Goal: Task Accomplishment & Management: Manage account settings

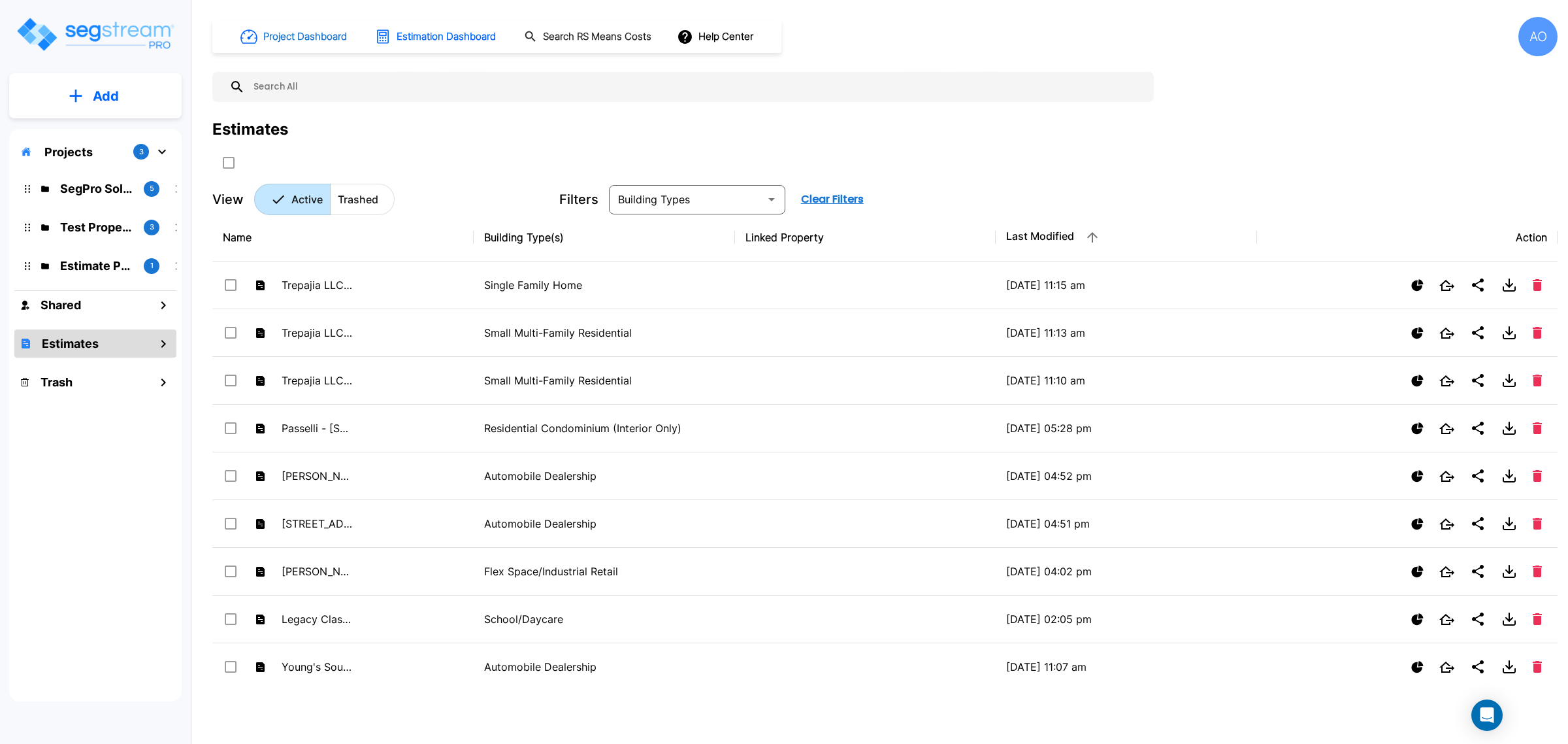
click at [265, 34] on h1 "Project Dashboard" at bounding box center [304, 37] width 83 height 15
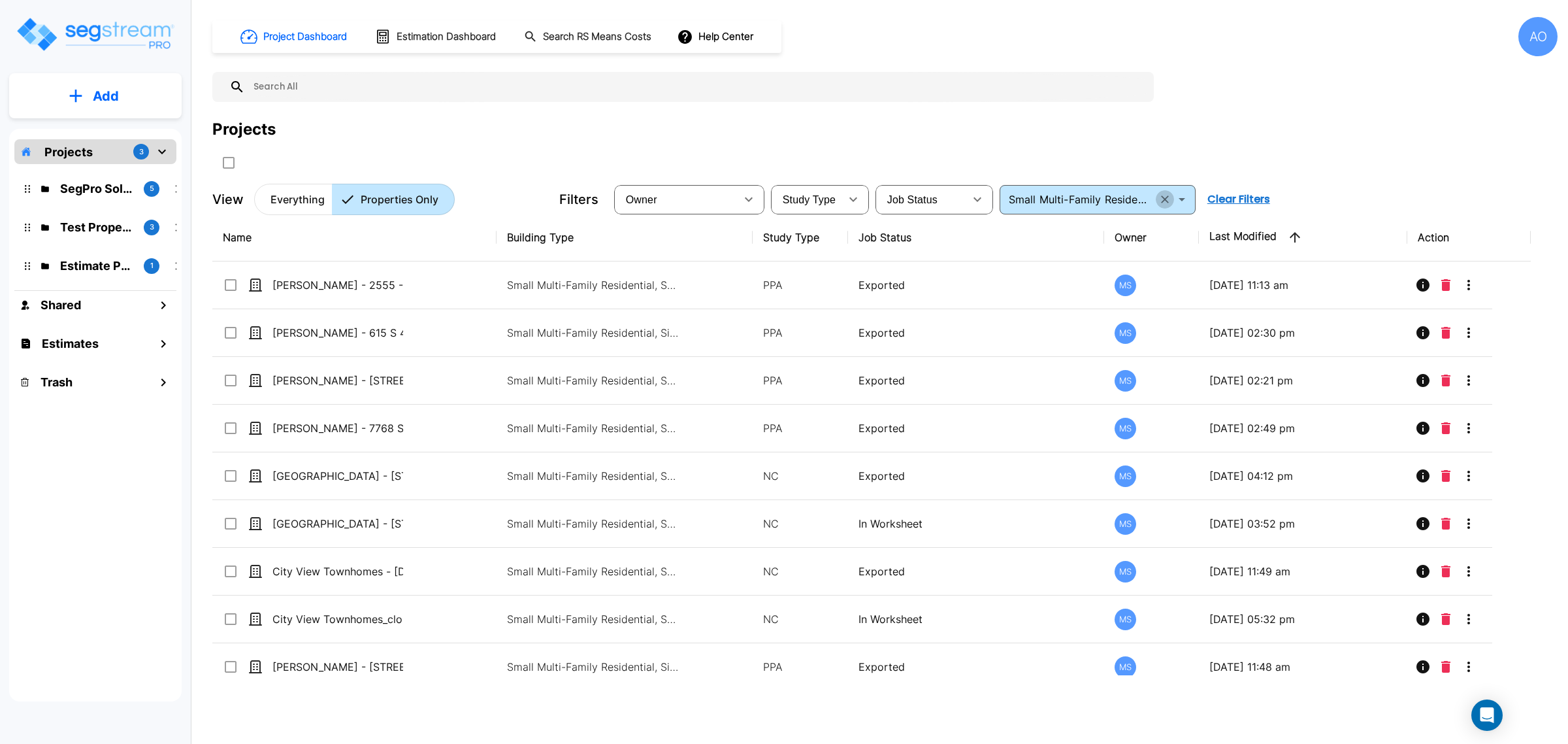
click at [1169, 197] on icon "Clear" at bounding box center [1165, 199] width 13 height 13
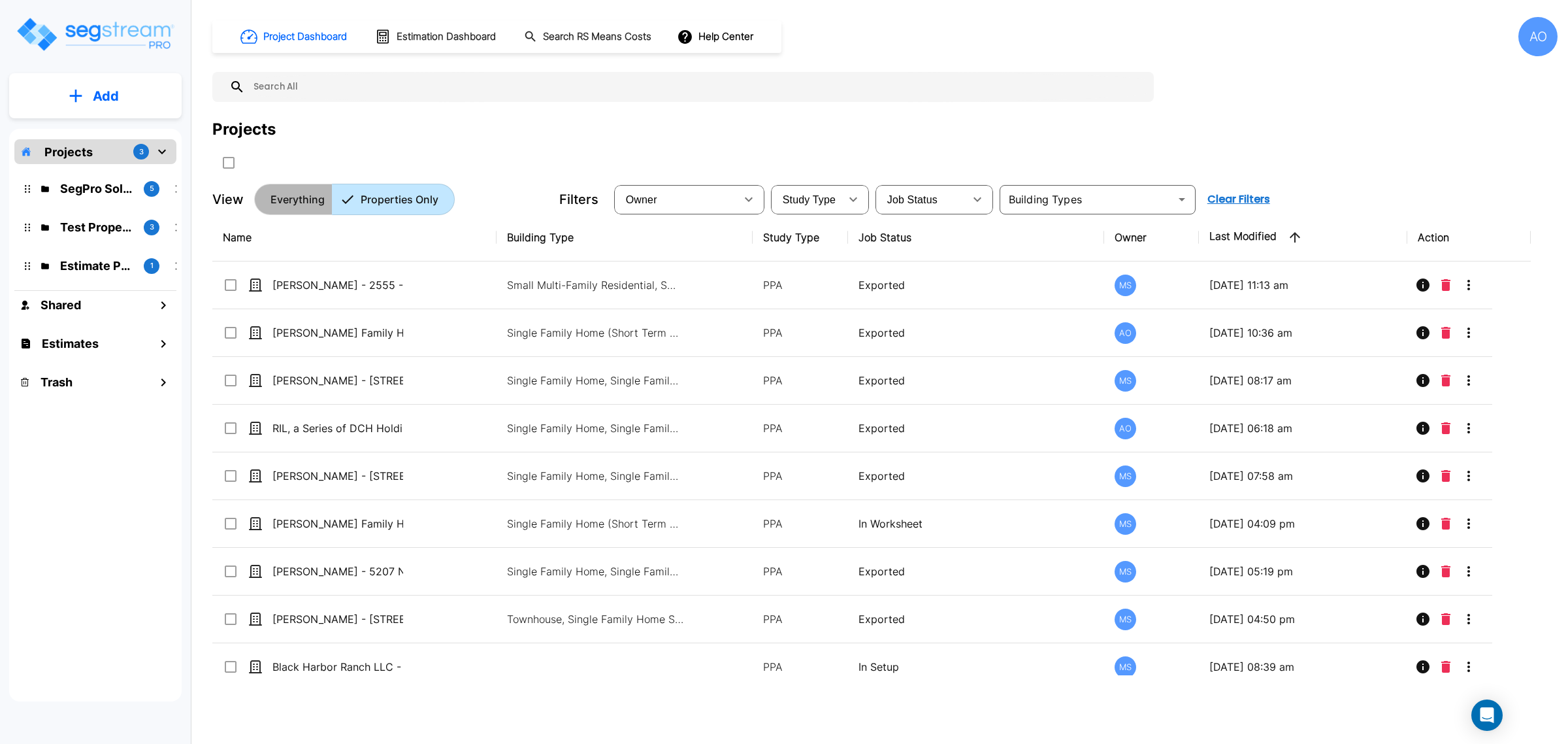
click at [289, 204] on p "Everything" at bounding box center [297, 199] width 54 height 16
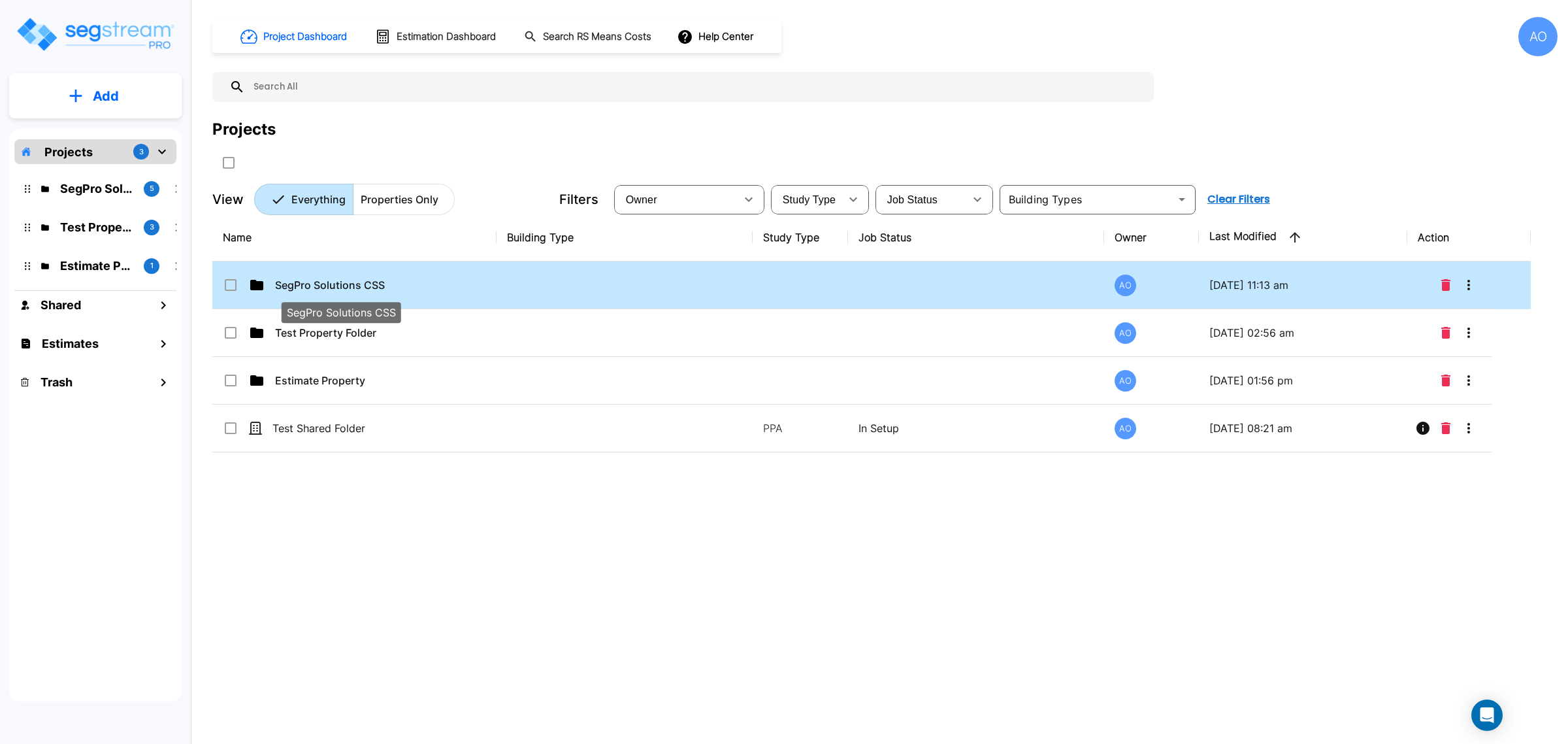
click at [353, 283] on p "SegPro Solutions CSS" at bounding box center [340, 285] width 131 height 16
checkbox input "true"
click at [353, 283] on p "SegPro Solutions CSS" at bounding box center [340, 285] width 131 height 16
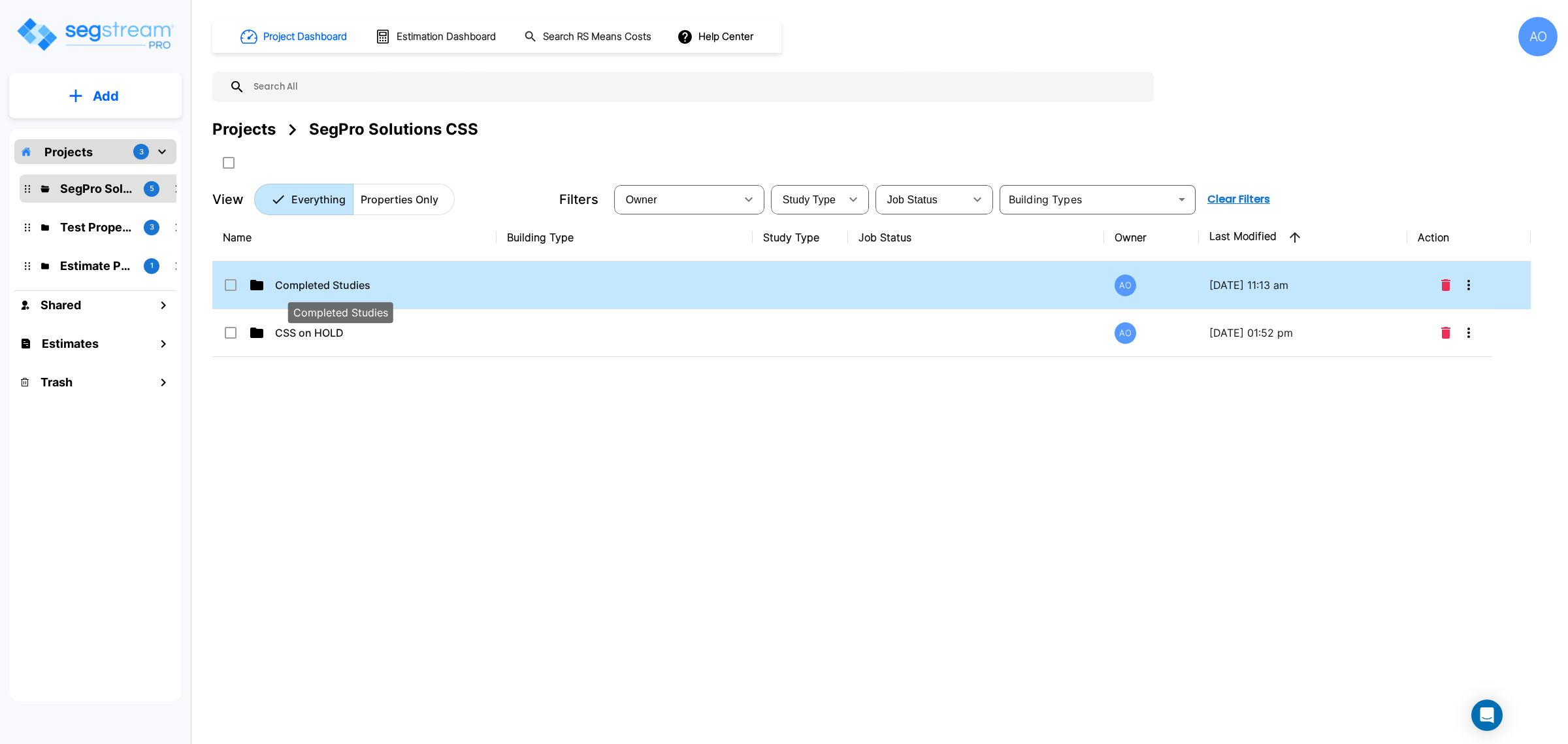
click at [339, 288] on p "Completed Studies" at bounding box center [340, 285] width 131 height 16
checkbox input "true"
click at [339, 288] on p "Completed Studies" at bounding box center [340, 285] width 131 height 16
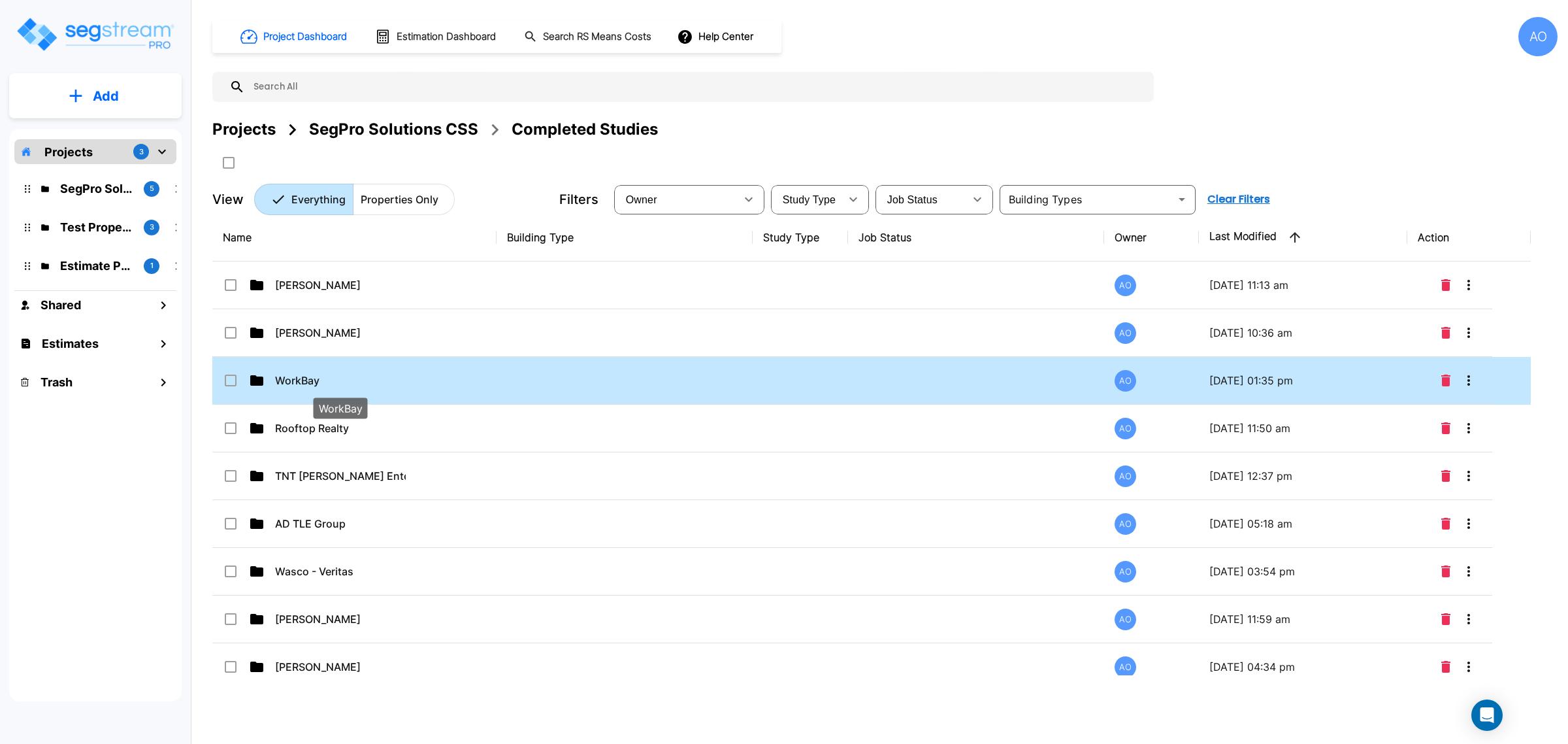
click at [334, 386] on p "WorkBay" at bounding box center [340, 380] width 131 height 16
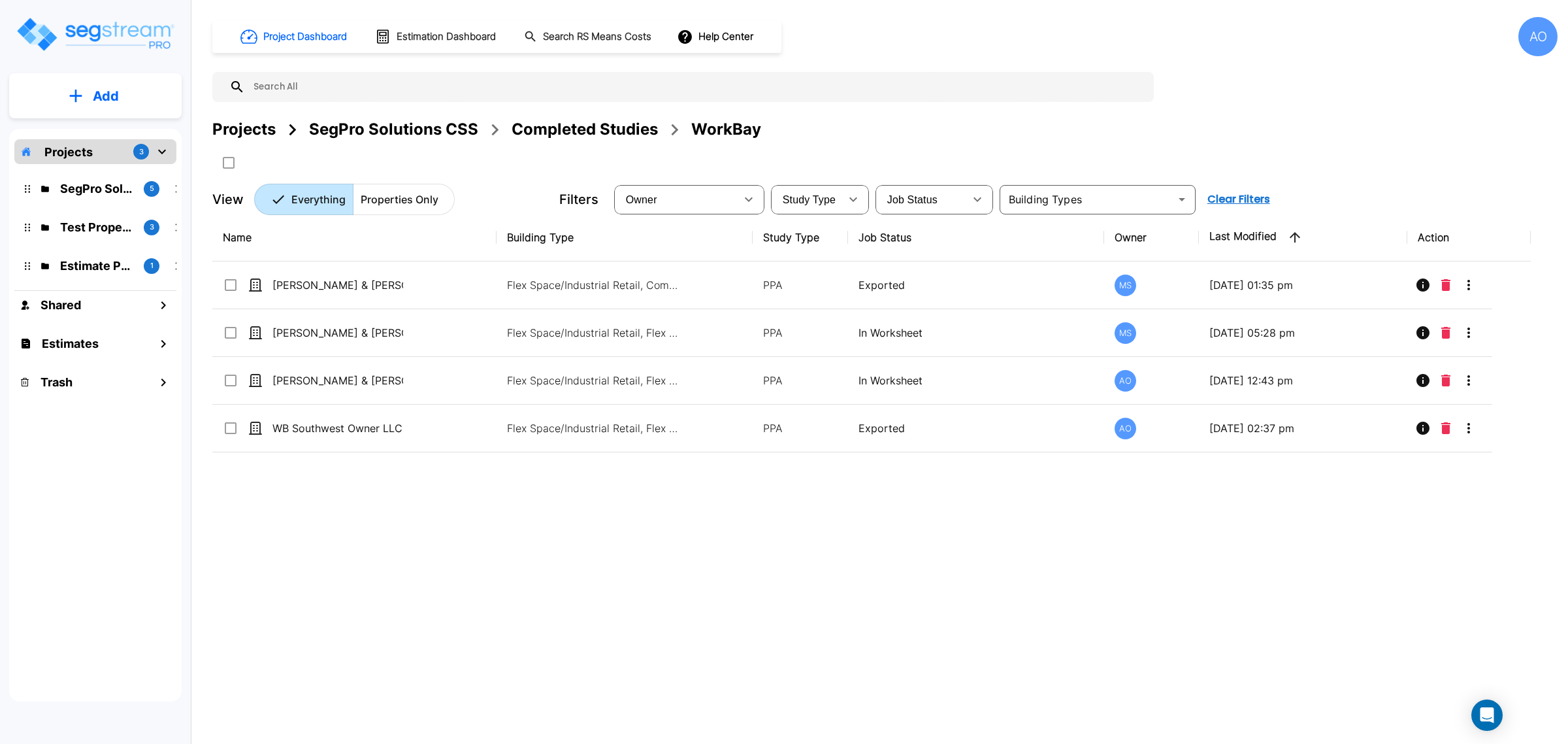
click at [1010, 576] on div "Name Building Type Study Type Job Status Owner Last Modified Action [PERSON_NAM…" at bounding box center [871, 444] width 1318 height 461
click at [1239, 144] on div "Projects SegPro Solutions CSS Completed Studies WorkBay" at bounding box center [885, 145] width 1345 height 55
